Goal: Book appointment/travel/reservation

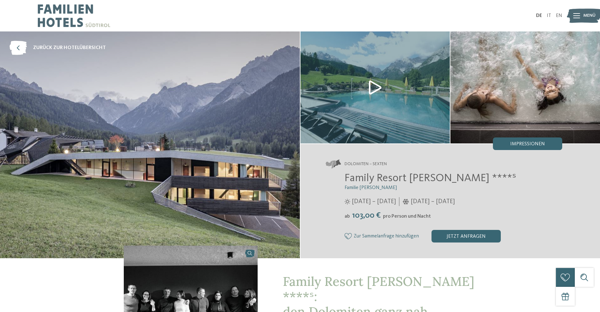
click at [81, 5] on img at bounding box center [74, 15] width 72 height 31
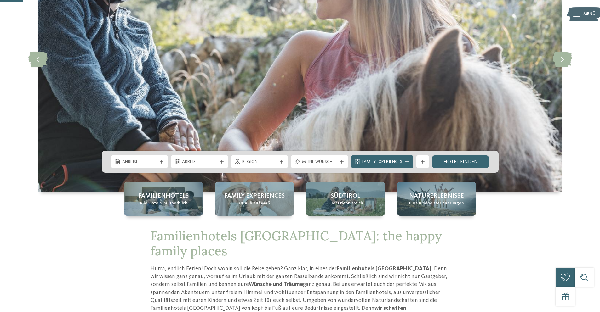
click at [149, 159] on span "Anreise" at bounding box center [139, 162] width 35 height 6
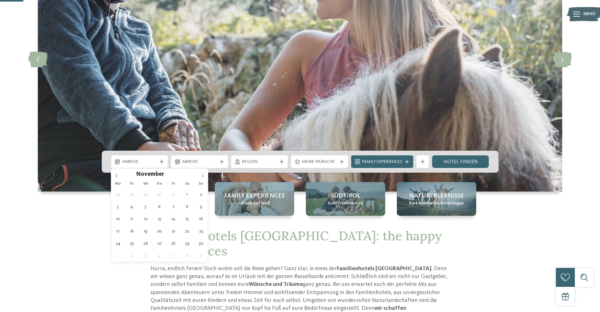
click at [200, 174] on icon at bounding box center [202, 176] width 4 height 4
type input "****"
click at [200, 174] on icon at bounding box center [202, 176] width 4 height 4
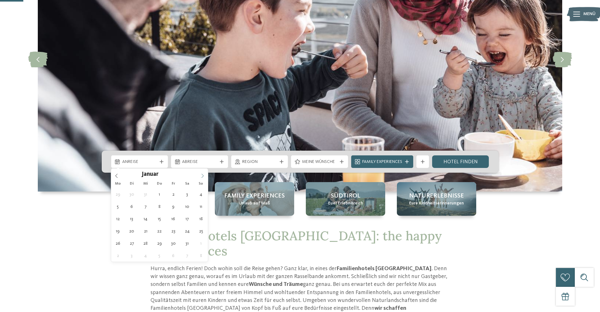
click at [200, 174] on icon at bounding box center [202, 176] width 4 height 4
click at [112, 176] on span at bounding box center [116, 174] width 11 height 11
type div "[DATE]"
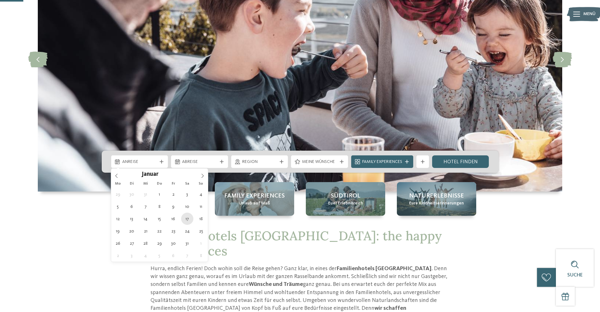
type input "****"
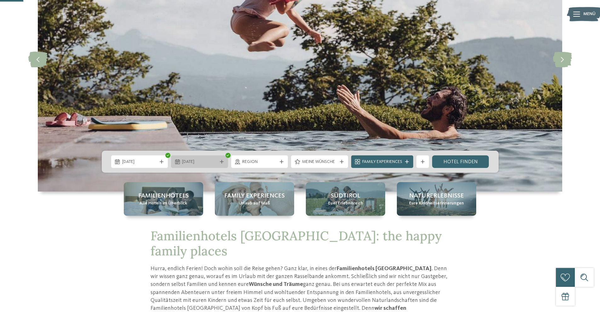
click at [212, 158] on div "24.01.2026" at bounding box center [199, 162] width 57 height 13
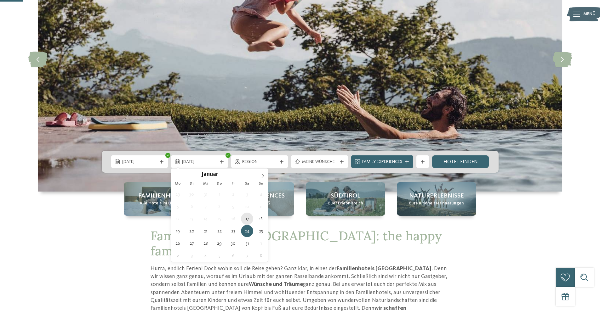
type div "[DATE]"
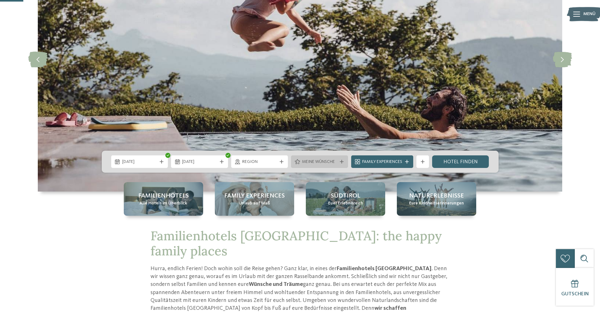
click at [339, 161] on div at bounding box center [342, 162] width 6 height 4
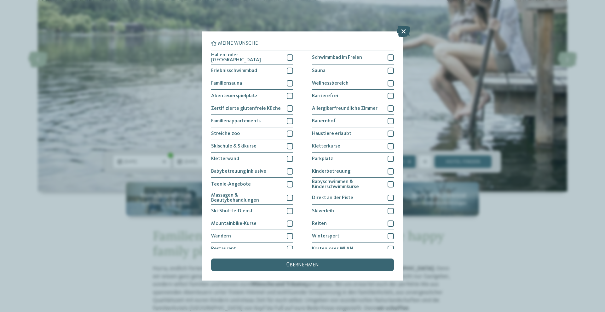
click at [402, 29] on icon at bounding box center [404, 31] width 14 height 11
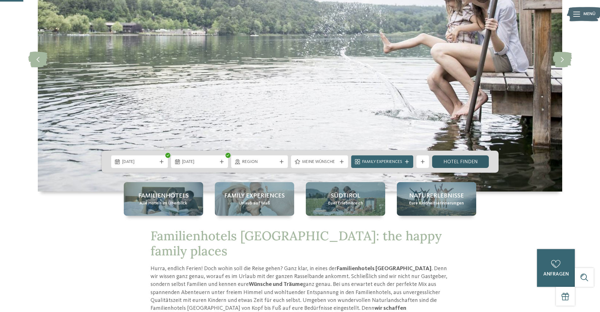
click at [442, 160] on link "Hotel finden" at bounding box center [460, 162] width 57 height 13
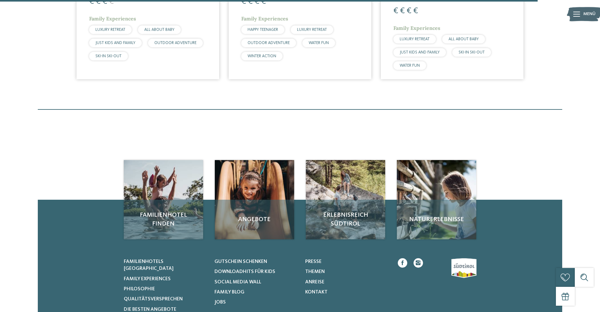
scroll to position [1336, 0]
